Goal: Task Accomplishment & Management: Manage account settings

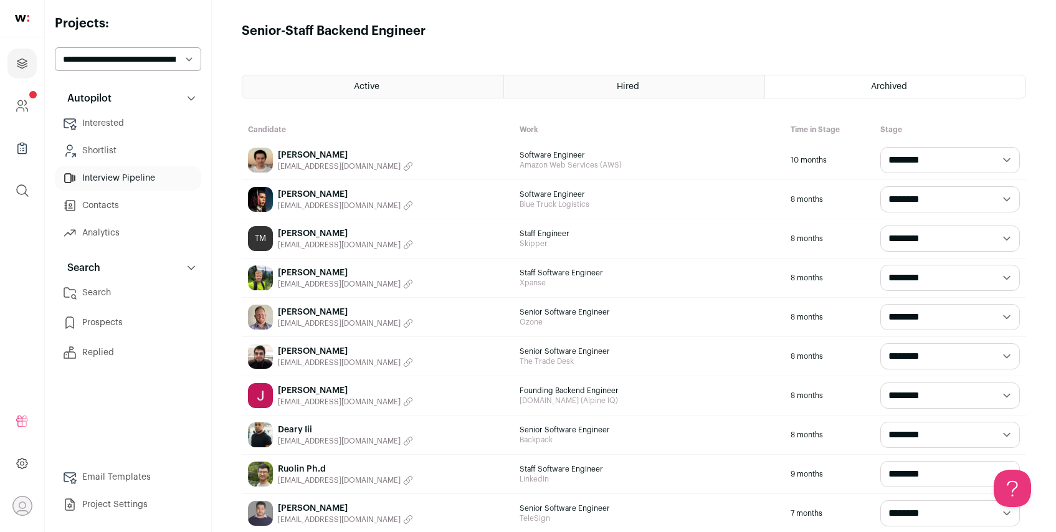
click at [185, 52] on select "**********" at bounding box center [128, 59] width 146 height 24
select select "*****"
click at [55, 47] on select "**********" at bounding box center [128, 59] width 146 height 24
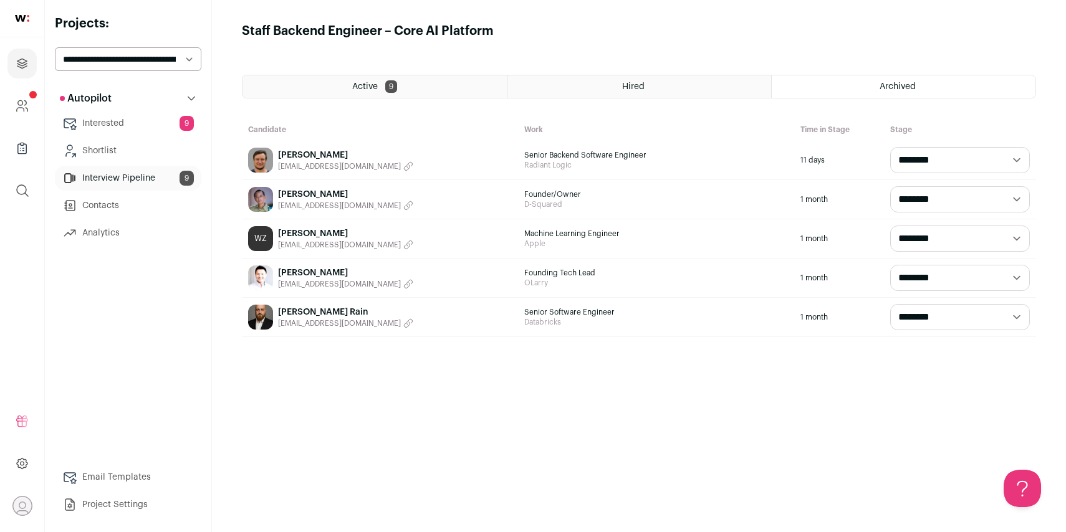
click at [107, 124] on link "Interested 9" at bounding box center [128, 123] width 146 height 25
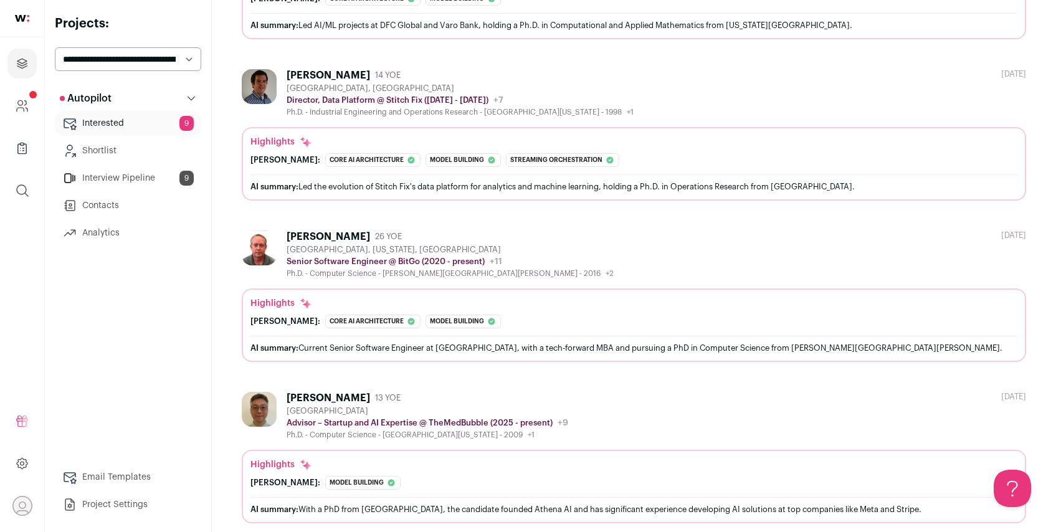
scroll to position [1583, 0]
click at [146, 178] on link "Interview Pipeline 9" at bounding box center [128, 178] width 146 height 25
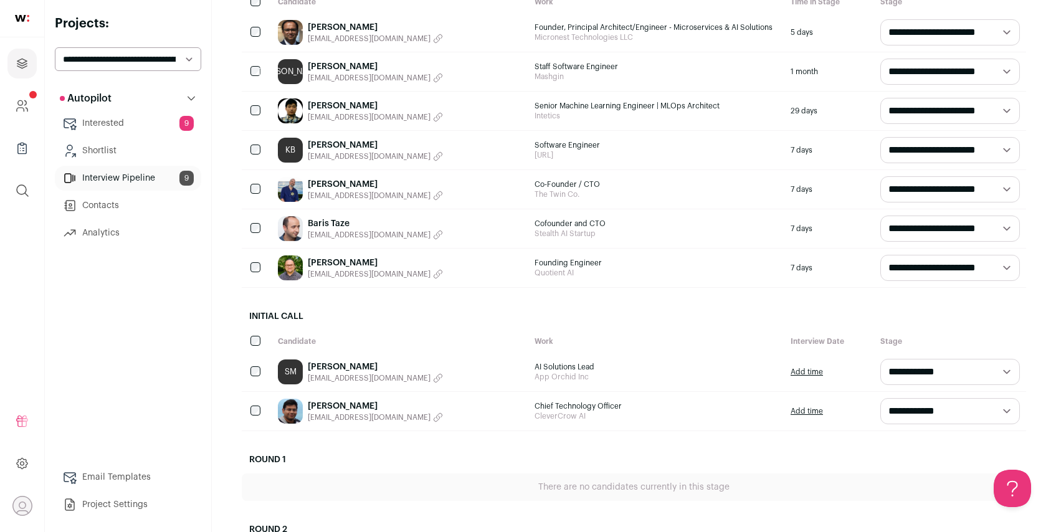
scroll to position [401, 0]
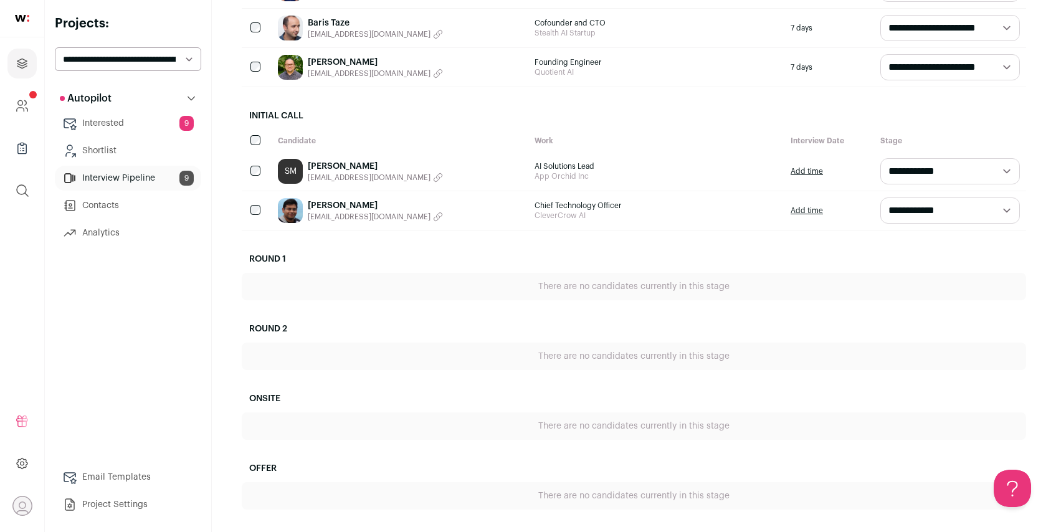
click at [361, 163] on link "Sumanth Mannepuli" at bounding box center [375, 166] width 135 height 12
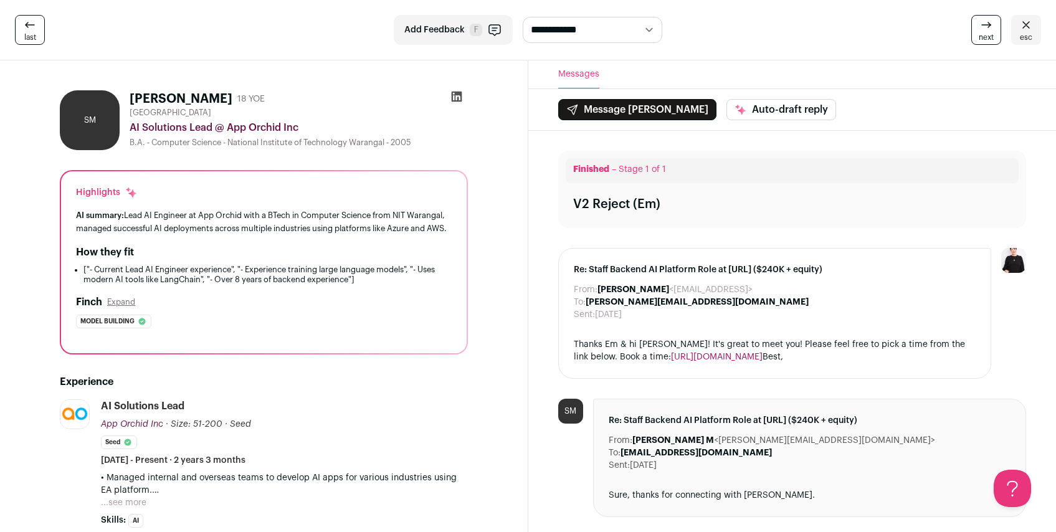
click at [455, 95] on icon at bounding box center [456, 97] width 11 height 11
click at [128, 307] on button "Expand" at bounding box center [121, 302] width 28 height 10
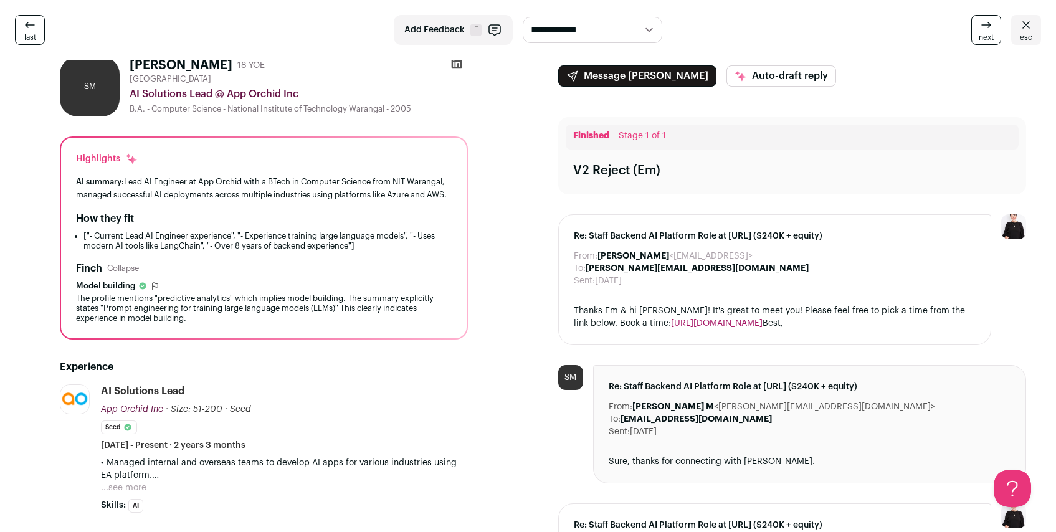
scroll to position [97, 0]
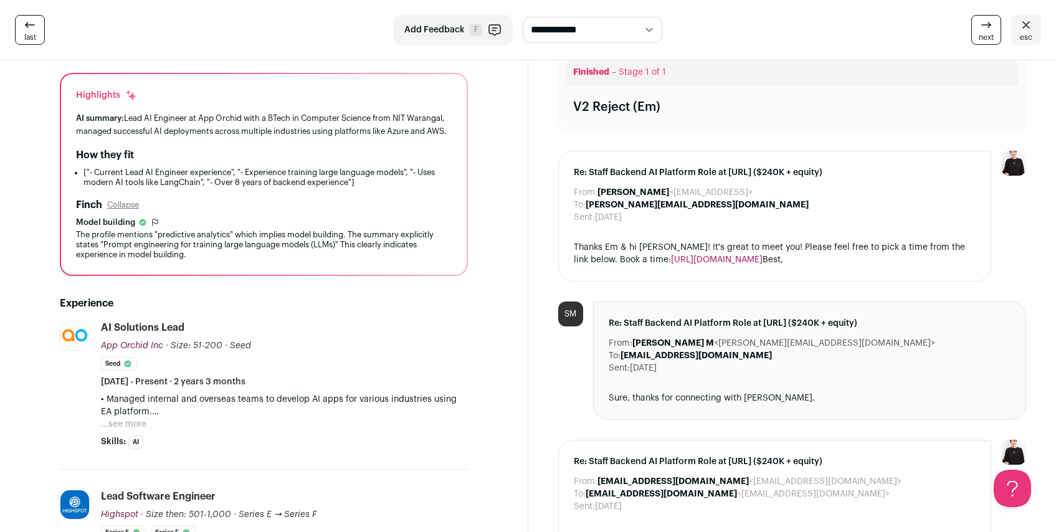
click at [136, 431] on button "...see more" at bounding box center [123, 424] width 45 height 12
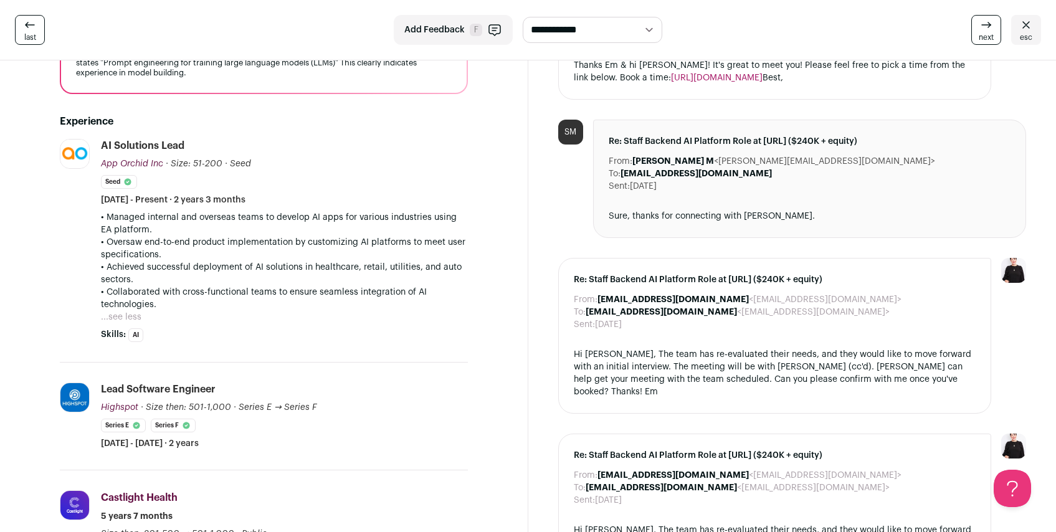
scroll to position [234, 0]
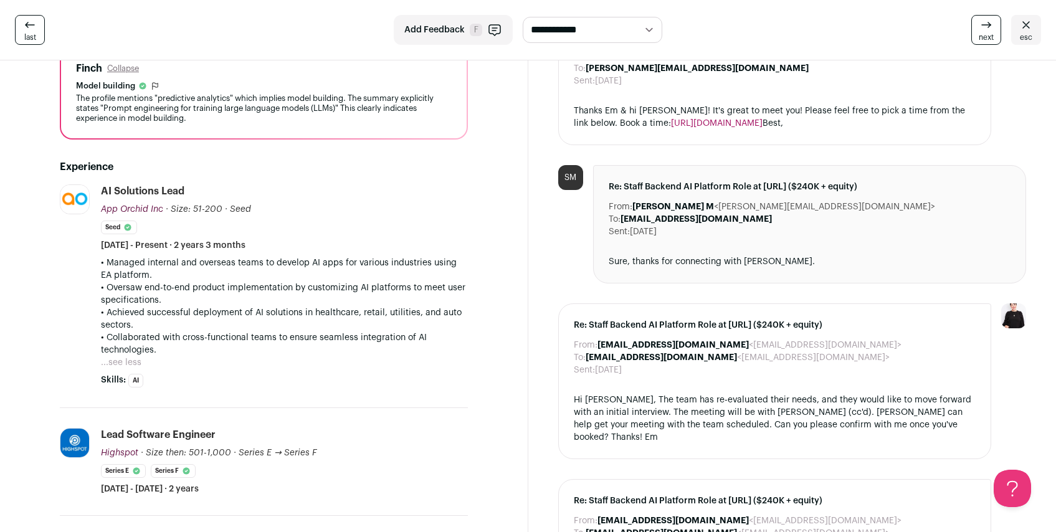
click at [135, 369] on button "...see less" at bounding box center [121, 362] width 41 height 12
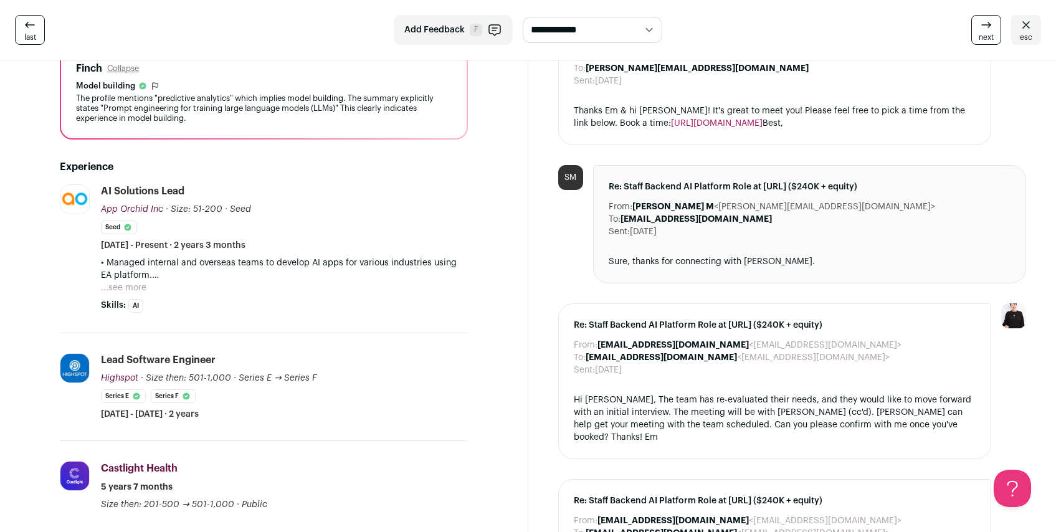
click at [140, 294] on button "...see more" at bounding box center [123, 288] width 45 height 12
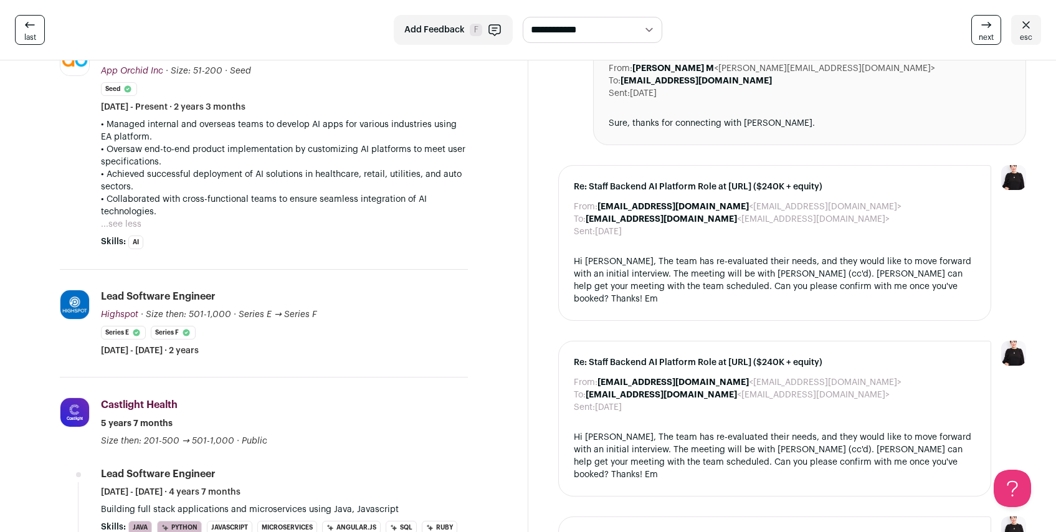
scroll to position [367, 0]
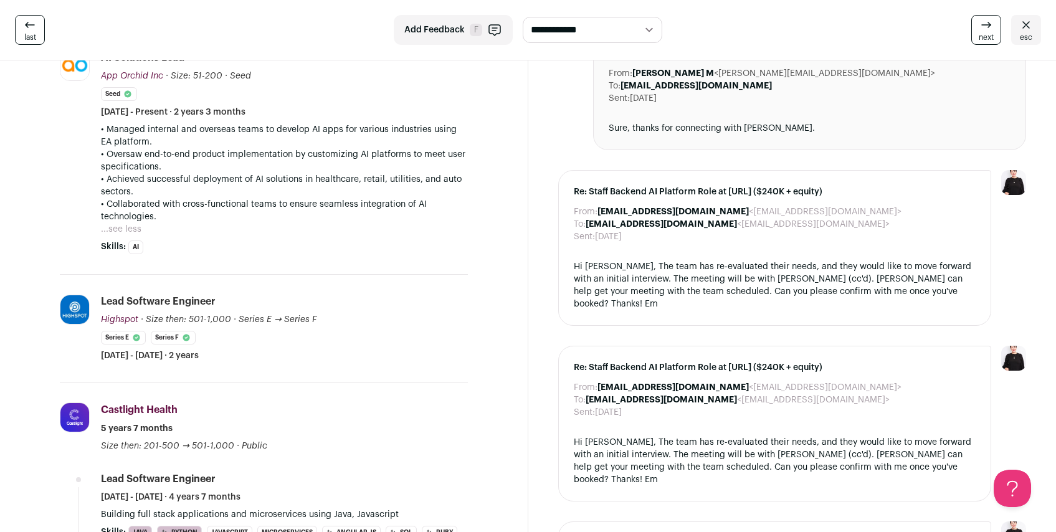
click at [131, 236] on button "...see less" at bounding box center [121, 229] width 41 height 12
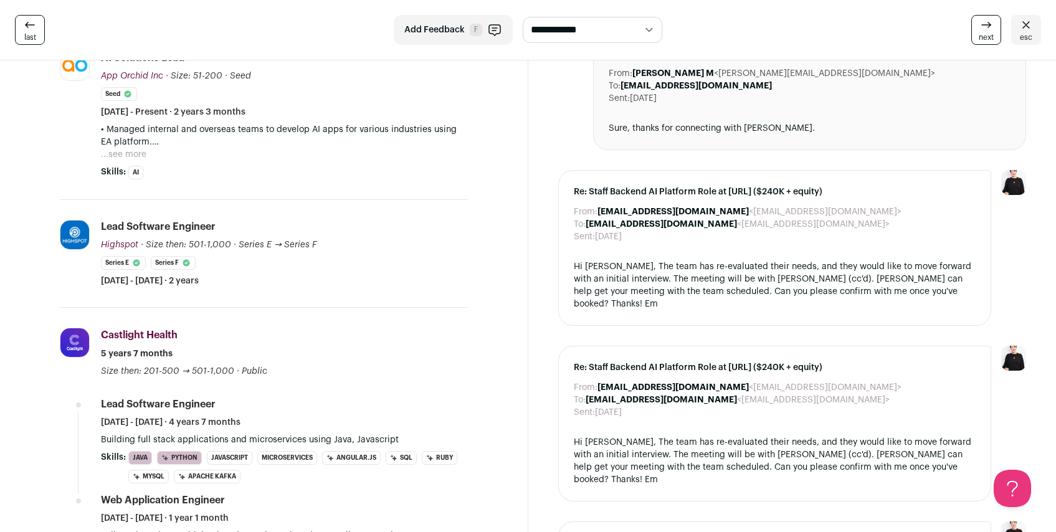
click at [135, 161] on button "...see more" at bounding box center [123, 154] width 45 height 12
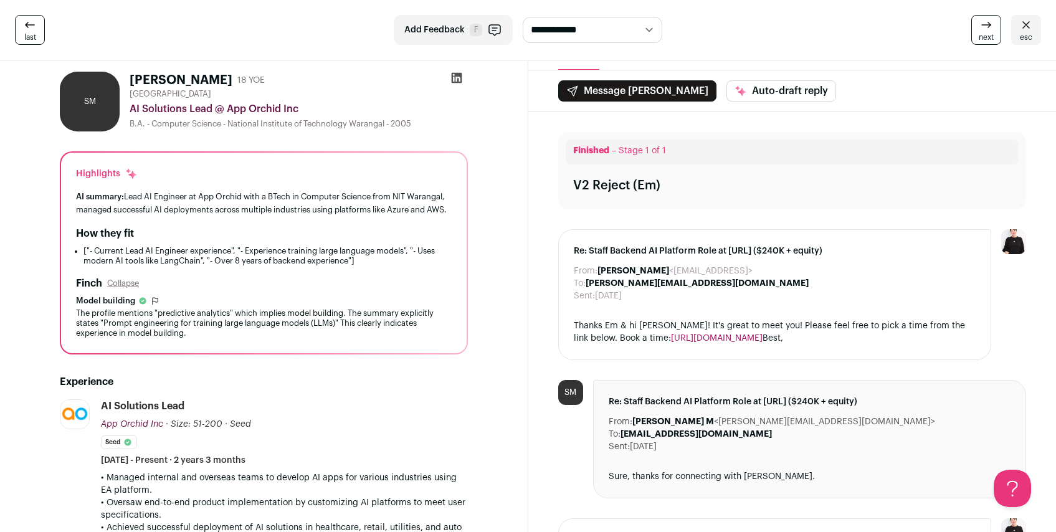
scroll to position [0, 0]
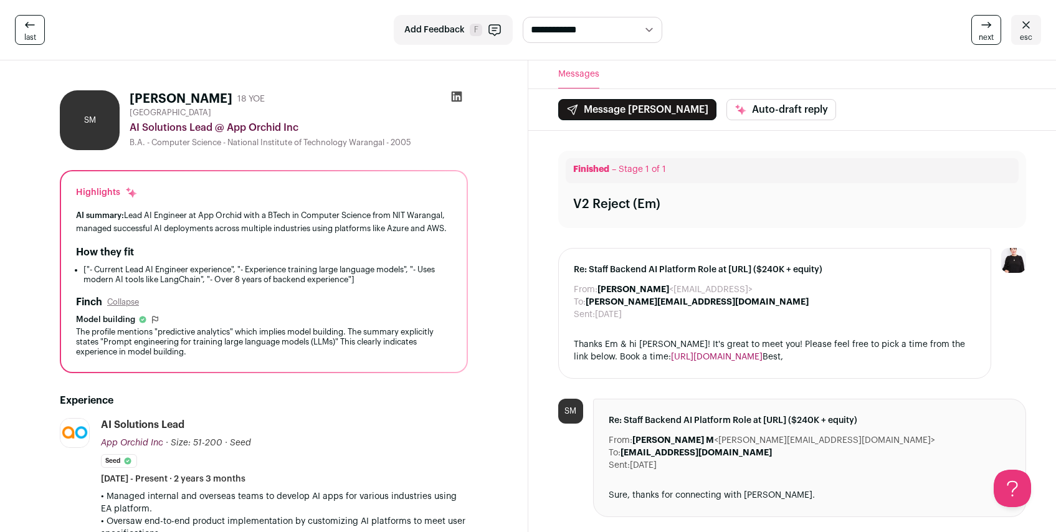
click at [1029, 27] on icon at bounding box center [1026, 24] width 15 height 15
